Goal: Task Accomplishment & Management: Complete application form

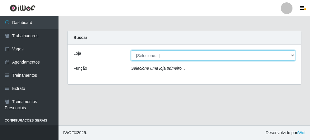
click at [160, 54] on select "[Selecione...] FrigoMaster" at bounding box center [213, 55] width 164 height 10
select select "392"
click at [131, 50] on select "[Selecione...] FrigoMaster" at bounding box center [213, 55] width 164 height 10
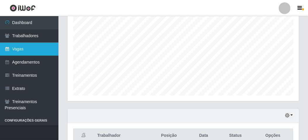
scroll to position [114, 0]
click at [11, 47] on link "Vagas" at bounding box center [29, 48] width 58 height 13
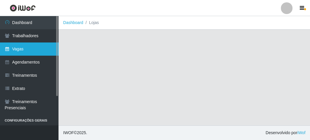
click at [37, 51] on link "Vagas" at bounding box center [29, 48] width 58 height 13
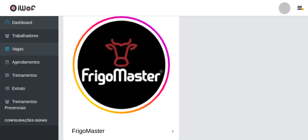
scroll to position [48, 0]
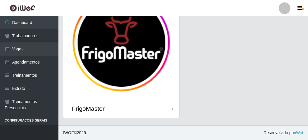
click at [138, 108] on div "FrigoMaster" at bounding box center [121, 108] width 116 height 19
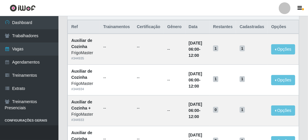
scroll to position [29, 0]
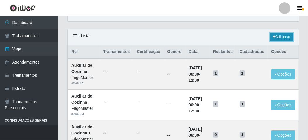
click at [279, 35] on link "Adicionar" at bounding box center [281, 37] width 23 height 8
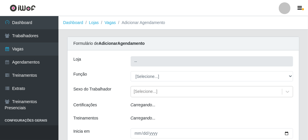
type input "FrigoMaster"
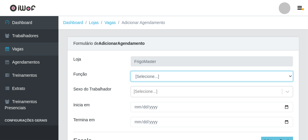
click at [145, 74] on select "[Selecione...] ASG ASG + ASG ++ Auxiliar de Cozinha Auxiliar de Cozinha + Auxil…" at bounding box center [212, 76] width 163 height 10
click at [131, 71] on select "[Selecione...] ASG ASG + ASG ++ Auxiliar de Cozinha Auxiliar de Cozinha + Auxil…" at bounding box center [212, 76] width 163 height 10
click at [196, 74] on select "[Selecione...] ASG ASG + ASG ++ Auxiliar de Cozinha Auxiliar de Cozinha + Auxil…" at bounding box center [212, 76] width 163 height 10
select select "124"
click at [131, 71] on select "[Selecione...] ASG ASG + ASG ++ Auxiliar de Cozinha Auxiliar de Cozinha + Auxil…" at bounding box center [212, 76] width 163 height 10
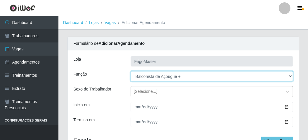
scroll to position [29, 0]
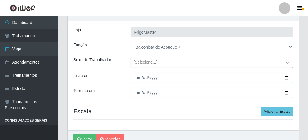
click at [285, 61] on icon at bounding box center [288, 62] width 6 height 6
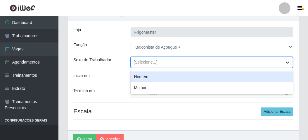
click at [285, 63] on icon at bounding box center [288, 62] width 6 height 6
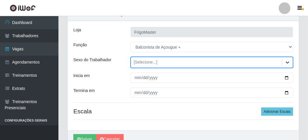
click at [287, 61] on icon at bounding box center [288, 62] width 6 height 6
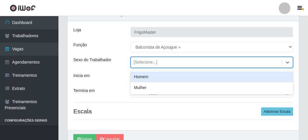
click at [232, 78] on div "Homem" at bounding box center [212, 76] width 163 height 11
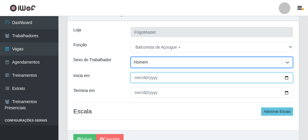
click at [289, 74] on input "Inicia em" at bounding box center [212, 78] width 163 height 10
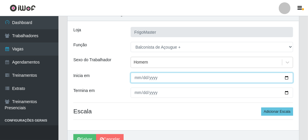
click at [289, 75] on input "Inicia em" at bounding box center [212, 78] width 163 height 10
type input "[DATE]"
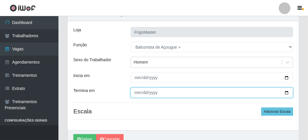
click at [287, 90] on input "Termina em" at bounding box center [212, 92] width 163 height 10
type input "[DATE]"
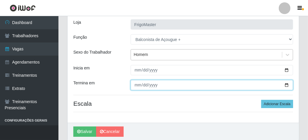
scroll to position [58, 0]
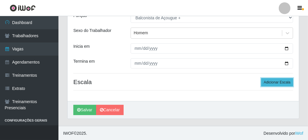
click at [268, 82] on button "Adicionar Escala" at bounding box center [277, 82] width 32 height 8
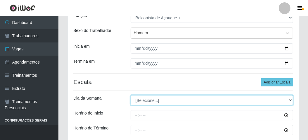
click at [142, 97] on select "[Selecione...] Segunda Terça Quarta Quinta Sexta Sábado Domingo" at bounding box center [212, 100] width 163 height 10
select select "6"
click at [131, 95] on select "[Selecione...] Segunda Terça Quarta Quinta Sexta Sábado Domingo" at bounding box center [212, 100] width 163 height 10
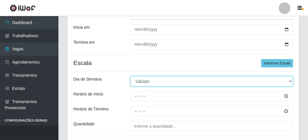
scroll to position [88, 0]
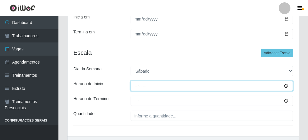
click at [134, 83] on input "Horário de Inicio" at bounding box center [212, 86] width 163 height 10
type input "08:00"
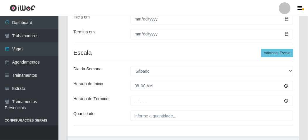
click at [239, 79] on div "Loja FrigoMaster Função [Selecione...] ASG ASG + ASG ++ Auxiliar de Cozinha Aux…" at bounding box center [184, 50] width 232 height 174
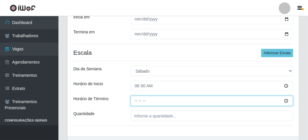
click at [136, 101] on input "Horário de Término" at bounding box center [212, 101] width 163 height 10
type input "14:00"
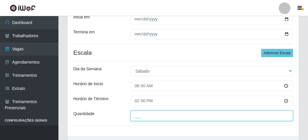
click at [134, 118] on input "___" at bounding box center [212, 116] width 163 height 10
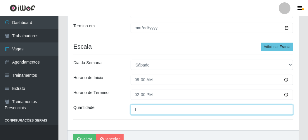
scroll to position [123, 0]
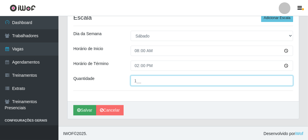
type input "1__"
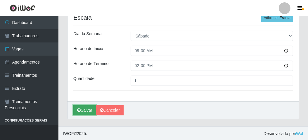
click at [84, 110] on button "Salvar" at bounding box center [84, 110] width 23 height 10
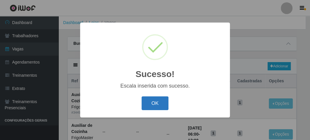
click at [147, 105] on button "OK" at bounding box center [155, 103] width 27 height 14
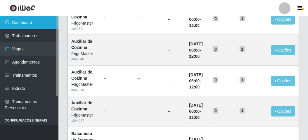
scroll to position [351, 0]
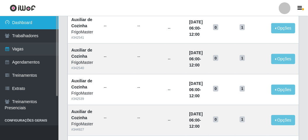
click at [16, 23] on link "Dashboard" at bounding box center [29, 22] width 58 height 13
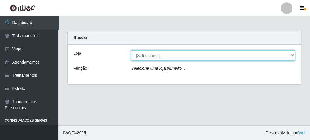
click at [142, 54] on select "[Selecione...] FrigoMaster" at bounding box center [213, 55] width 164 height 10
select select "392"
click at [131, 50] on select "[Selecione...] FrigoMaster" at bounding box center [213, 55] width 164 height 10
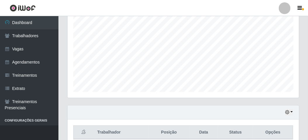
scroll to position [143, 0]
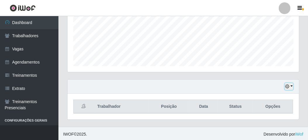
click at [288, 87] on icon "button" at bounding box center [287, 86] width 4 height 4
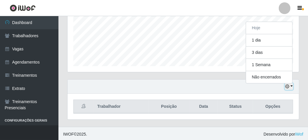
scroll to position [121, 232]
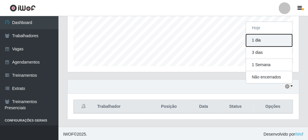
click at [259, 42] on button "1 dia" at bounding box center [269, 40] width 46 height 12
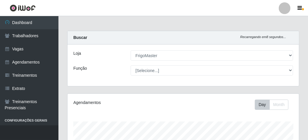
scroll to position [0, 0]
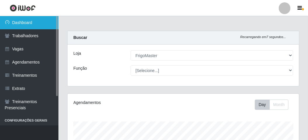
click at [34, 25] on link "Dashboard" at bounding box center [29, 22] width 58 height 13
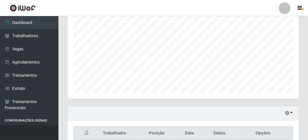
scroll to position [146, 0]
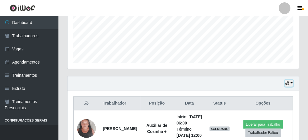
click at [288, 81] on icon "button" at bounding box center [287, 83] width 4 height 4
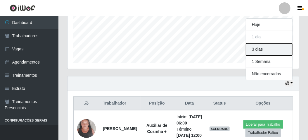
click at [252, 51] on button "3 dias" at bounding box center [269, 49] width 46 height 12
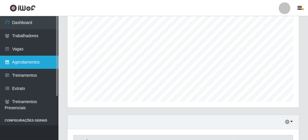
scroll to position [104, 0]
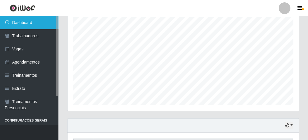
click at [33, 26] on link "Dashboard" at bounding box center [29, 22] width 58 height 13
